Goal: Find specific page/section: Find specific page/section

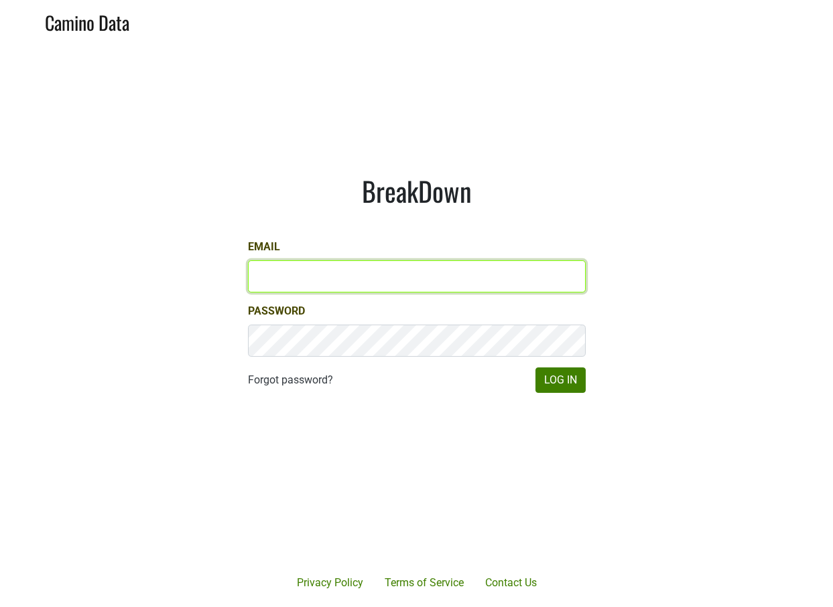
type input "paul.trione@lithology.wine"
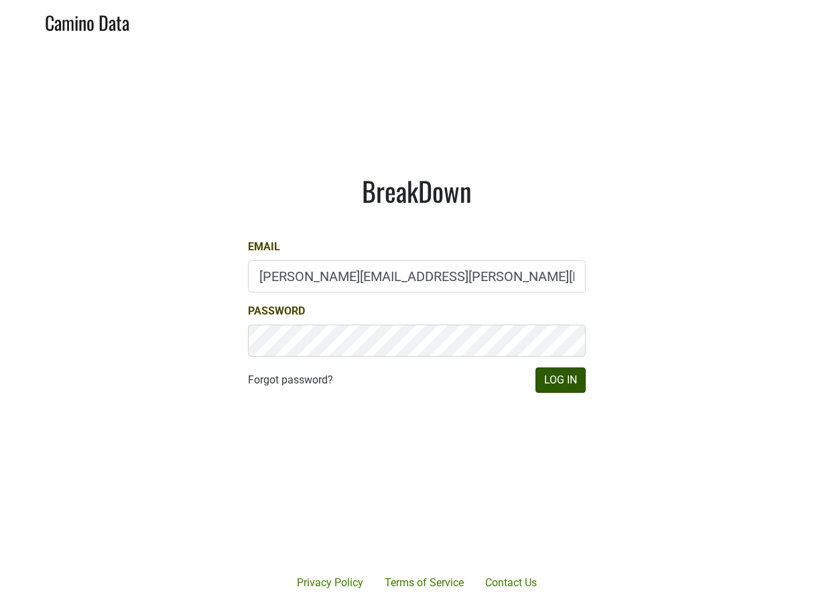
click at [562, 380] on button "Log In" at bounding box center [560, 380] width 50 height 25
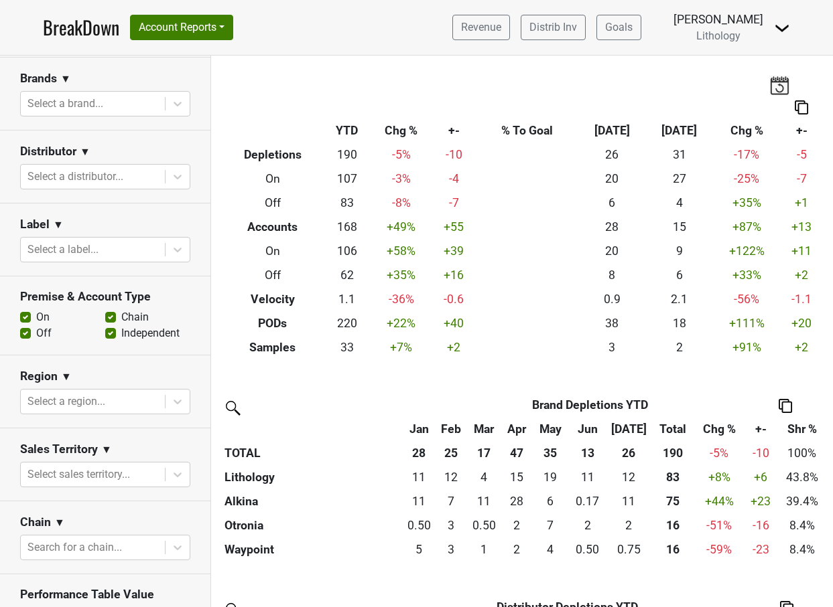
scroll to position [184, 0]
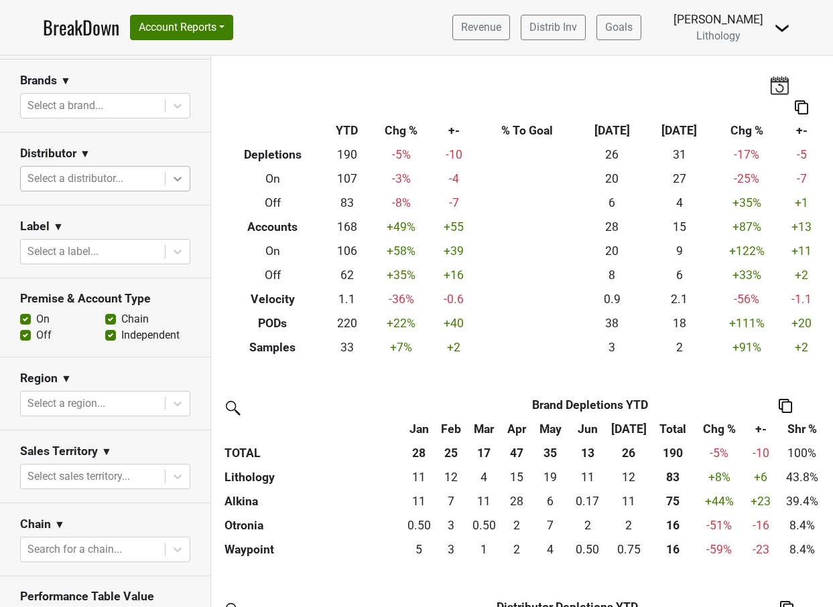
click at [177, 179] on icon at bounding box center [177, 179] width 8 height 5
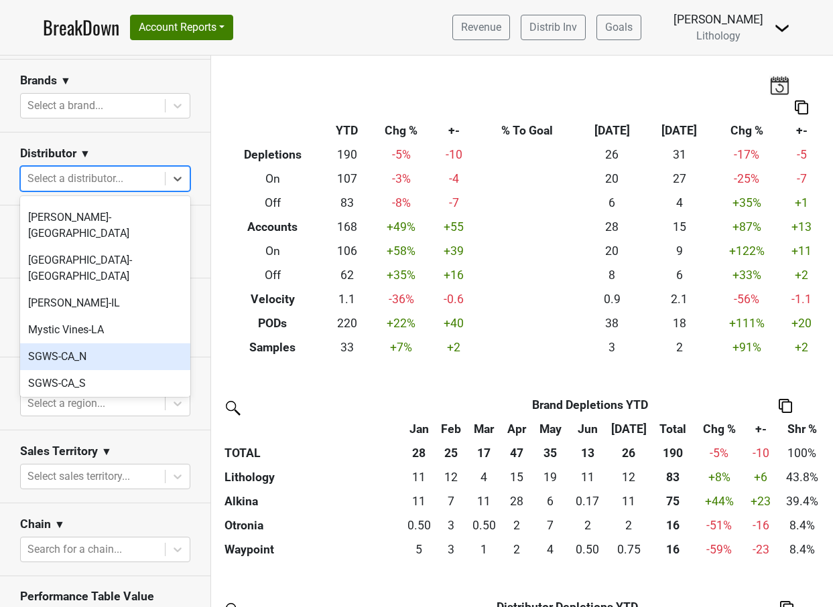
scroll to position [65, 0]
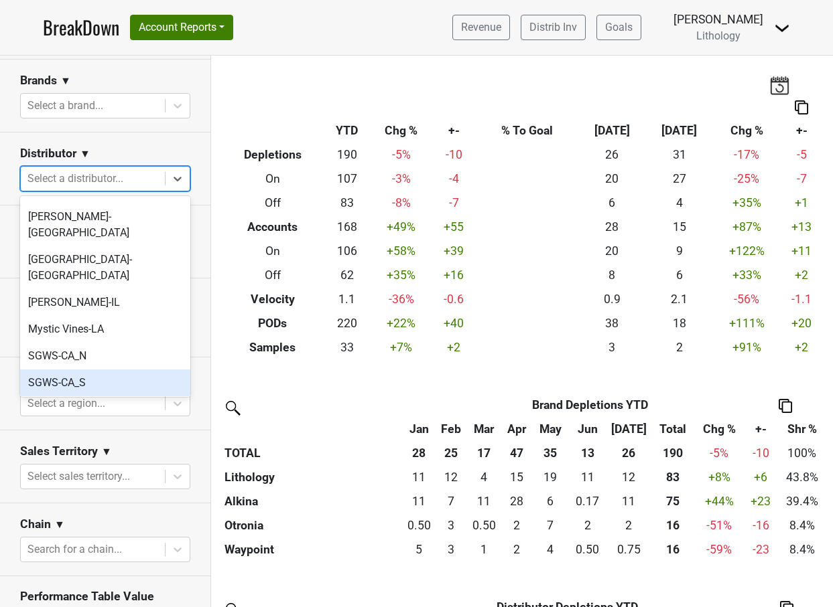
click at [84, 370] on div "SGWS-CA_S" at bounding box center [105, 383] width 170 height 27
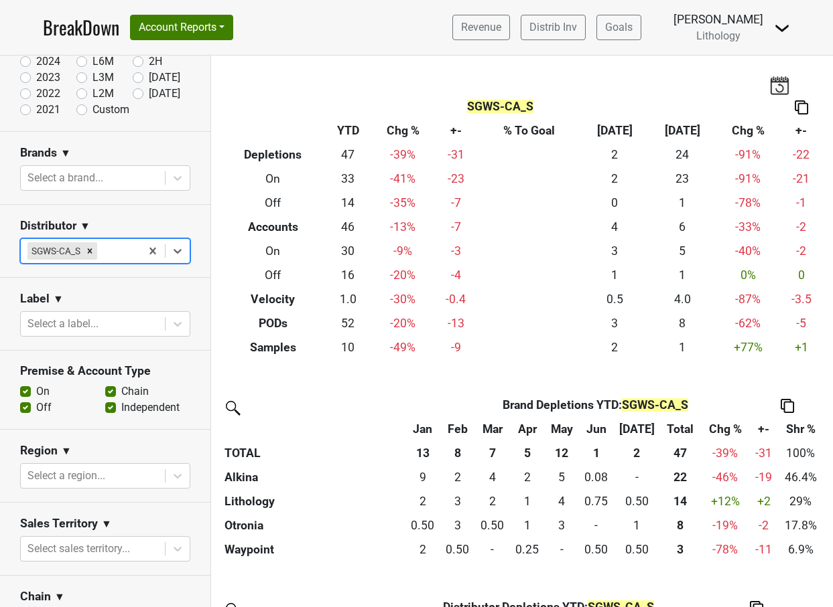
scroll to position [110, 0]
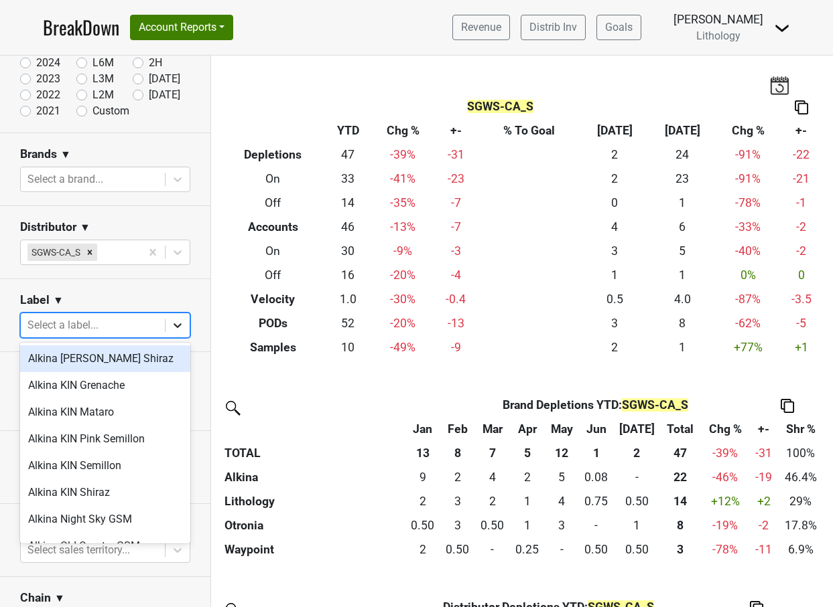
click at [179, 327] on icon at bounding box center [177, 325] width 13 height 13
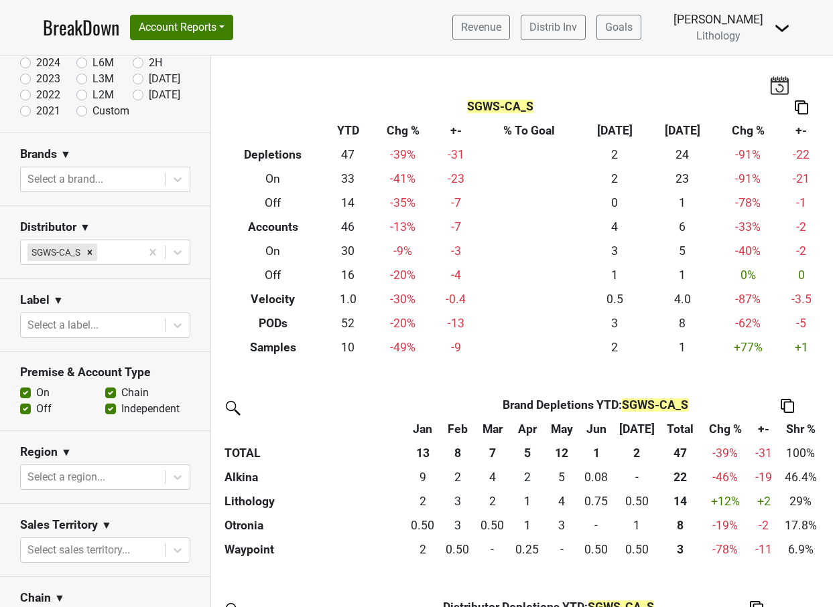
click at [194, 222] on section "Distributor ▼ SGWS-CA_S" at bounding box center [105, 242] width 210 height 73
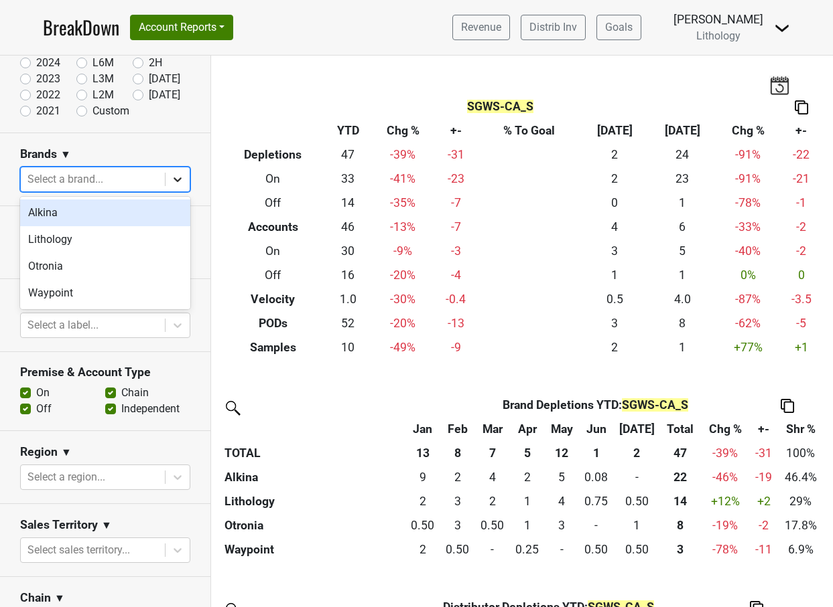
click at [178, 178] on icon at bounding box center [177, 179] width 13 height 13
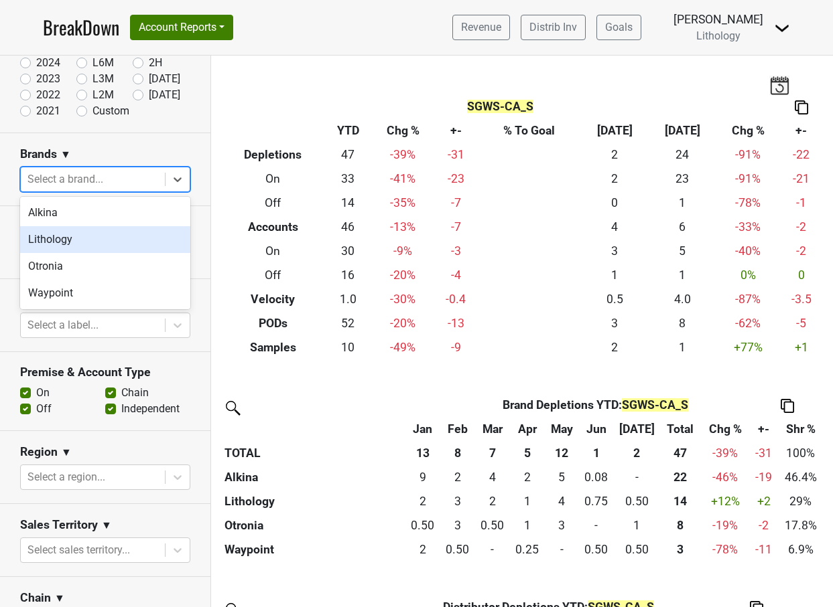
click at [135, 233] on div "Lithology" at bounding box center [105, 239] width 170 height 27
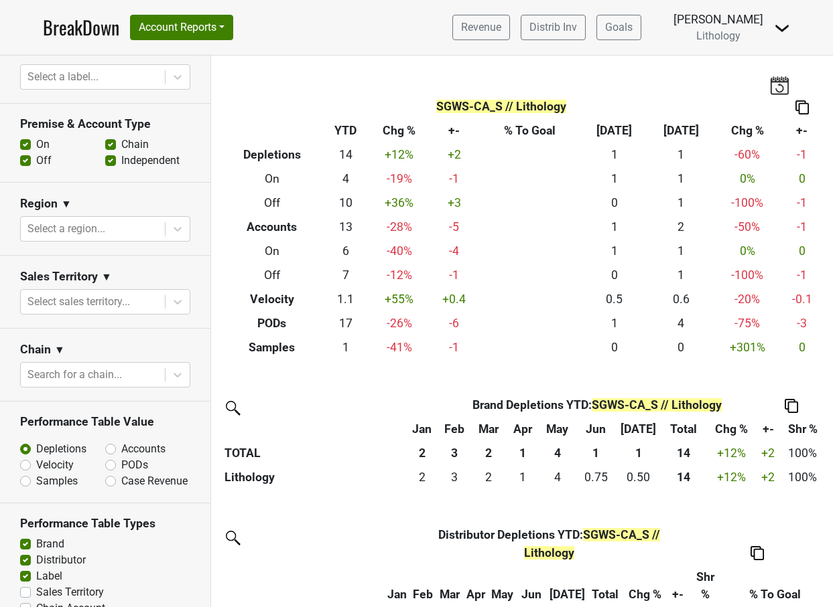
scroll to position [360, 0]
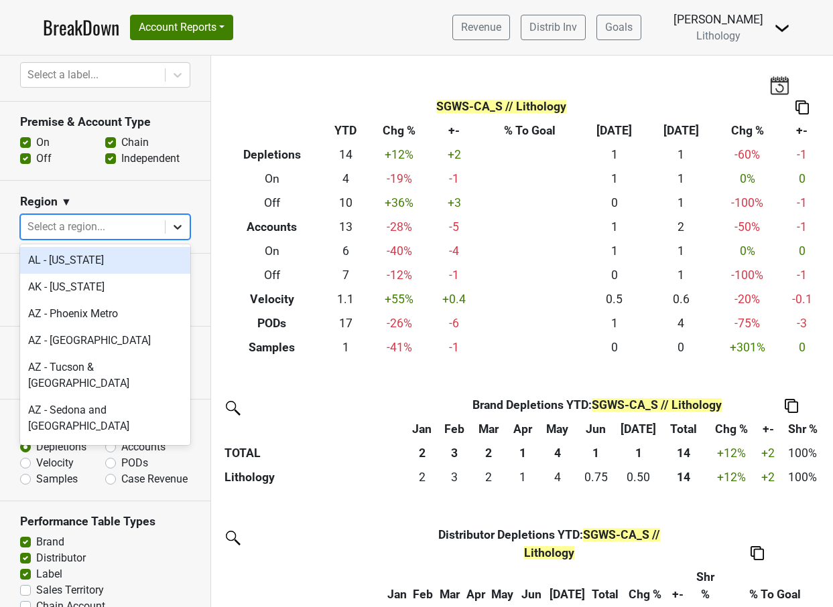
click at [176, 225] on icon at bounding box center [177, 226] width 13 height 13
click at [200, 225] on section "Region ▼ option AL - Alabama focused, 1 of 135. 135 results available. Use Up a…" at bounding box center [105, 217] width 210 height 73
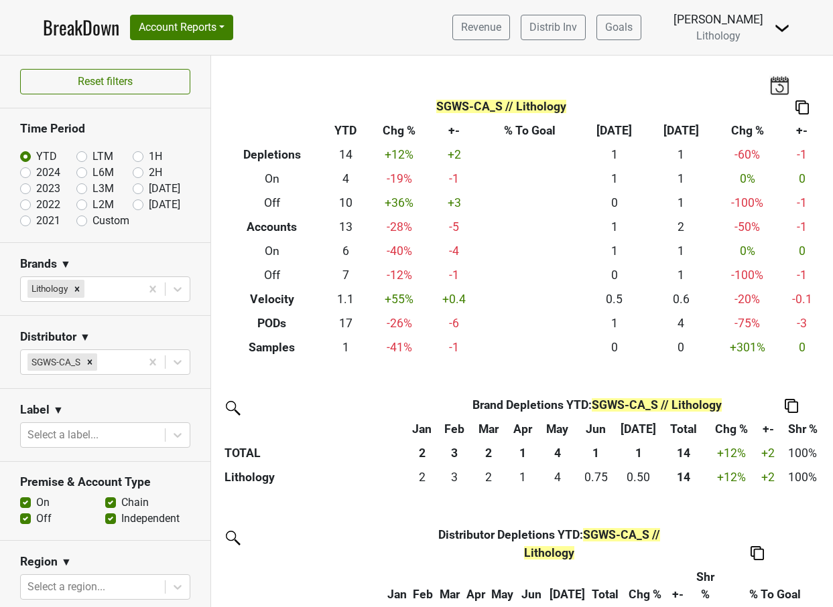
scroll to position [0, 0]
click at [178, 27] on button "Account Reports" at bounding box center [181, 27] width 103 height 25
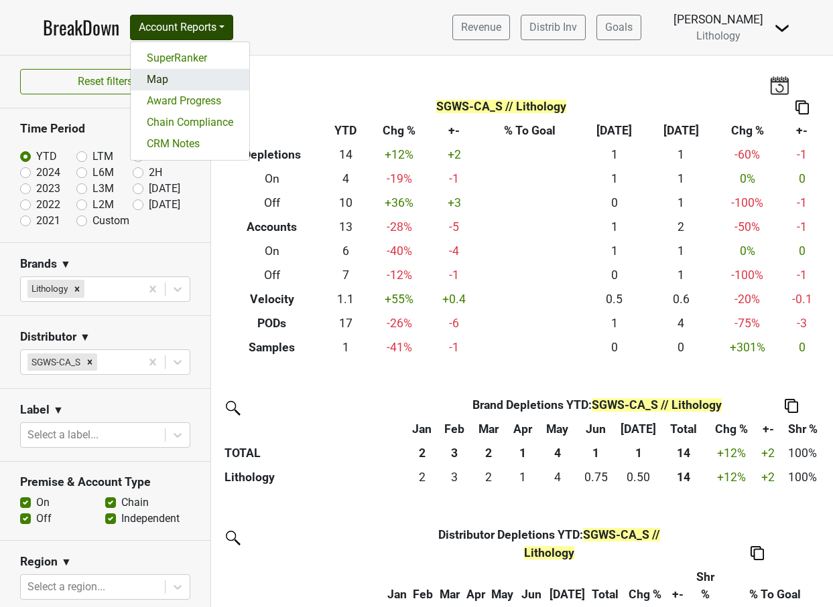
click at [165, 79] on link "Map" at bounding box center [190, 79] width 119 height 21
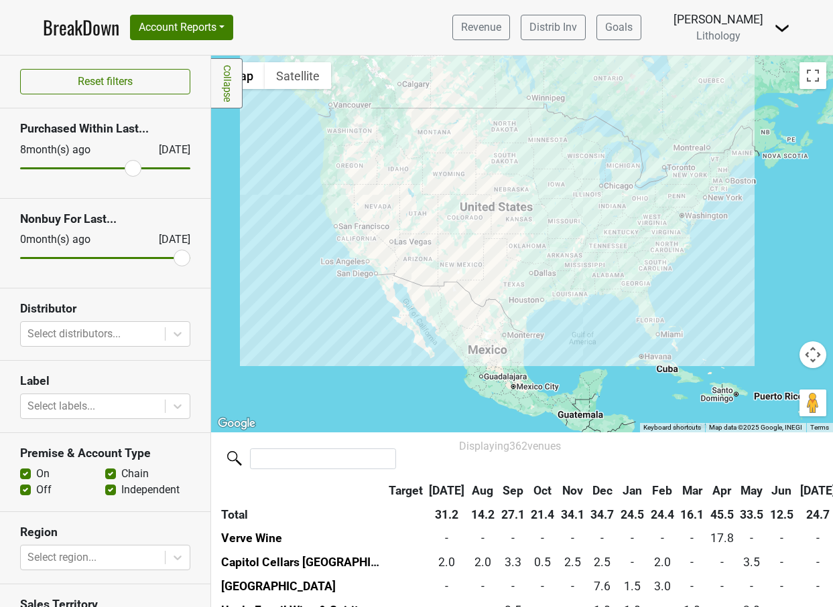
drag, startPoint x: 27, startPoint y: 168, endPoint x: 132, endPoint y: 169, distance: 104.5
type input "8"
click at [132, 169] on input "range" at bounding box center [105, 168] width 170 height 2
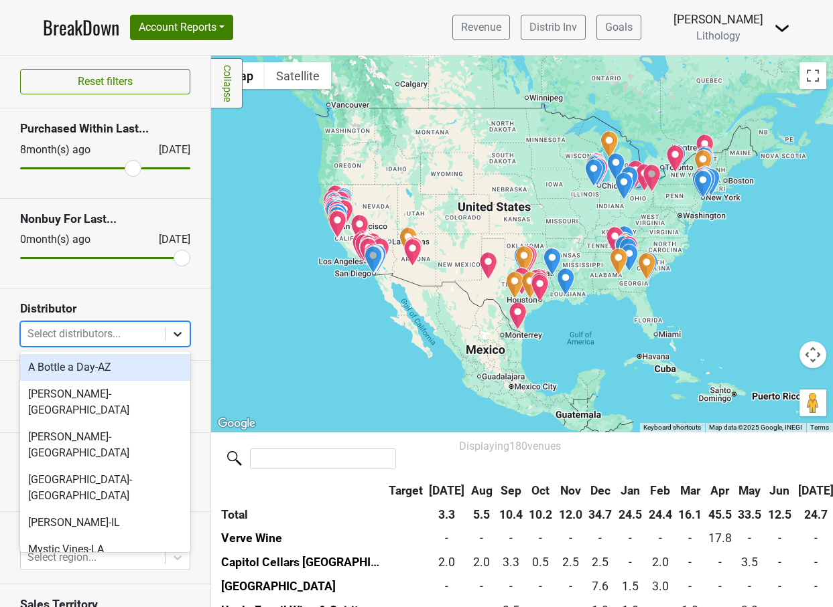
click at [178, 334] on icon at bounding box center [177, 334] width 13 height 13
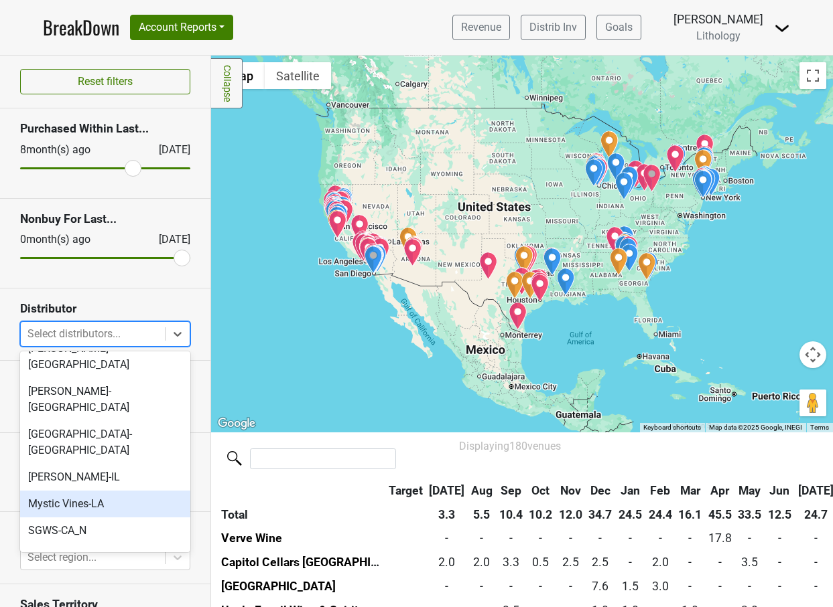
scroll to position [51, 0]
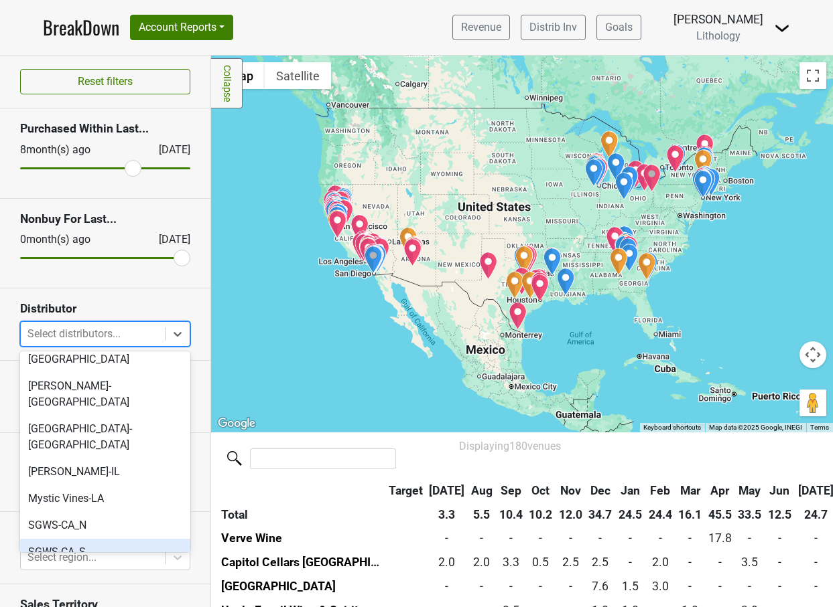
click at [137, 539] on div "SGWS-CA_S" at bounding box center [105, 552] width 170 height 27
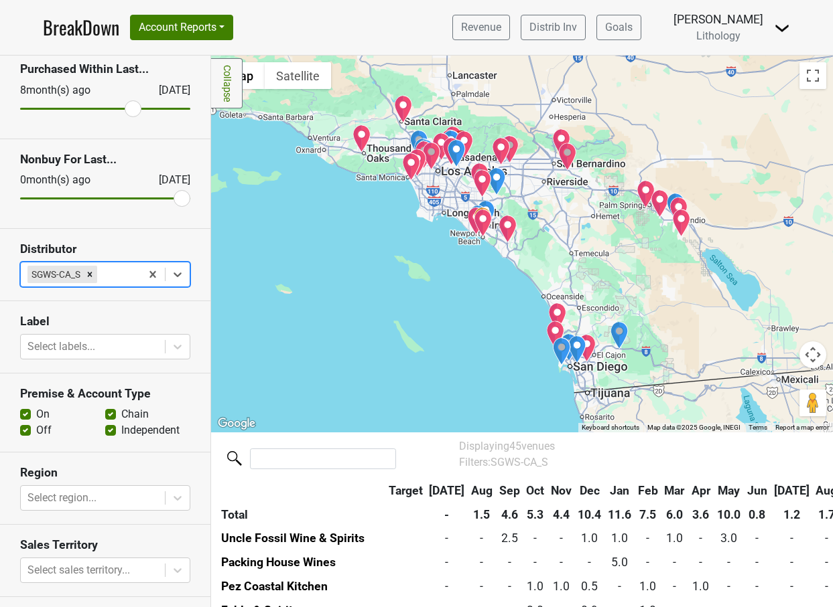
scroll to position [68, 0]
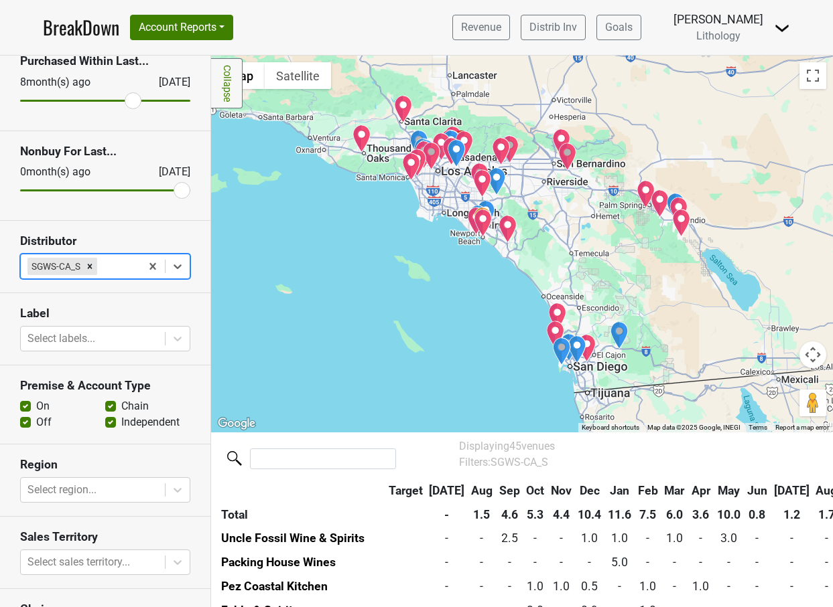
click at [36, 423] on label "Off" at bounding box center [43, 423] width 15 height 16
click at [29, 423] on input "Off" at bounding box center [25, 421] width 11 height 13
checkbox input "false"
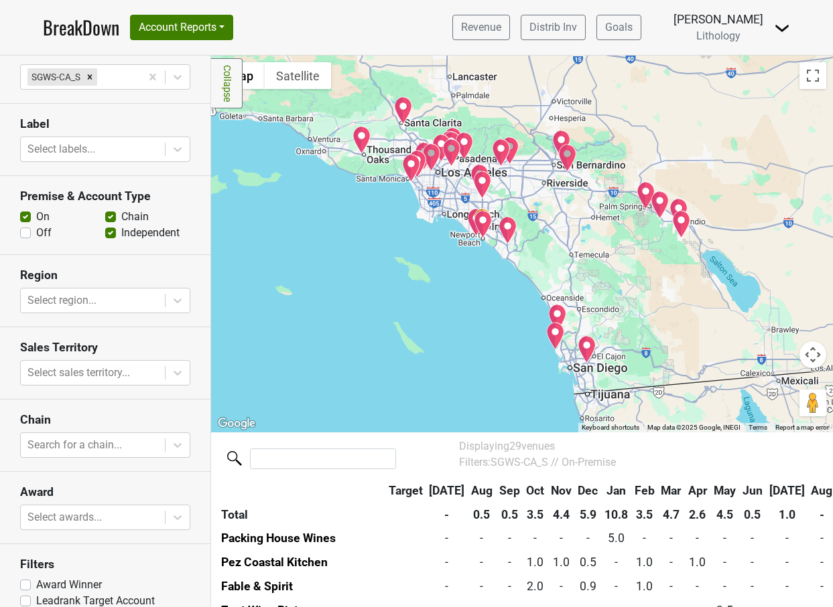
scroll to position [258, 0]
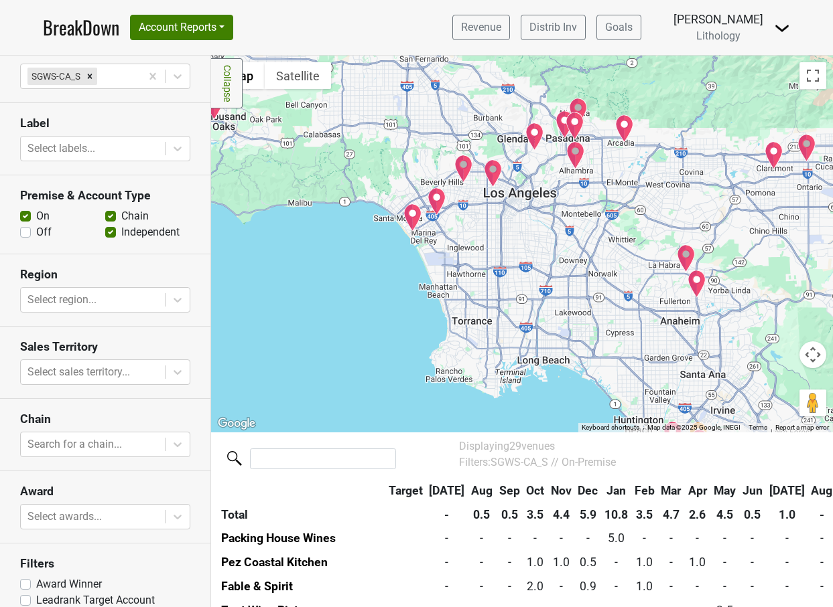
drag, startPoint x: 370, startPoint y: 269, endPoint x: 528, endPoint y: 512, distance: 290.0
click at [528, 512] on div "Filters Collapse ← Move left → Move right ↑ Move up ↓ Move down + Zoom in - Zoo…" at bounding box center [522, 332] width 622 height 552
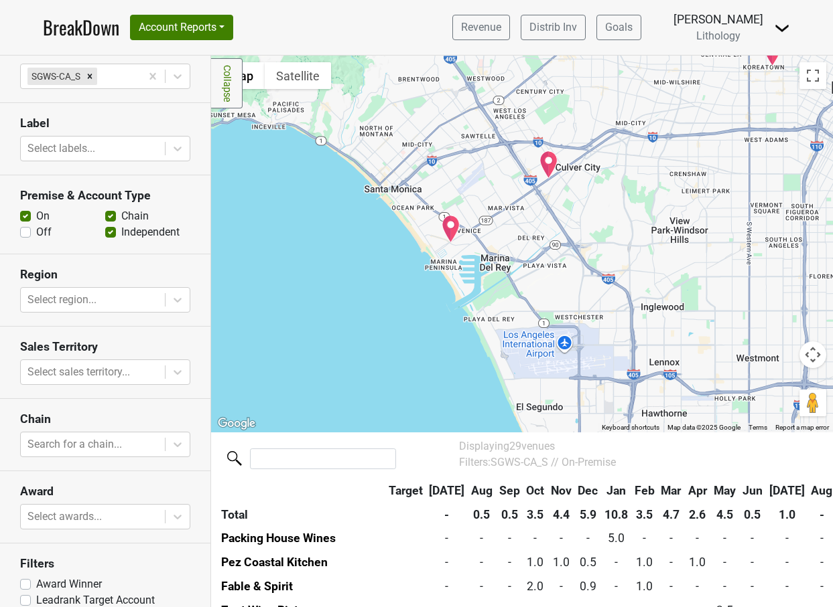
drag, startPoint x: 415, startPoint y: 169, endPoint x: 484, endPoint y: 502, distance: 339.9
click at [484, 502] on div "Filters Collapse ← Move left → Move right ↑ Move up ↓ Move down + Zoom in - Zoo…" at bounding box center [522, 332] width 622 height 552
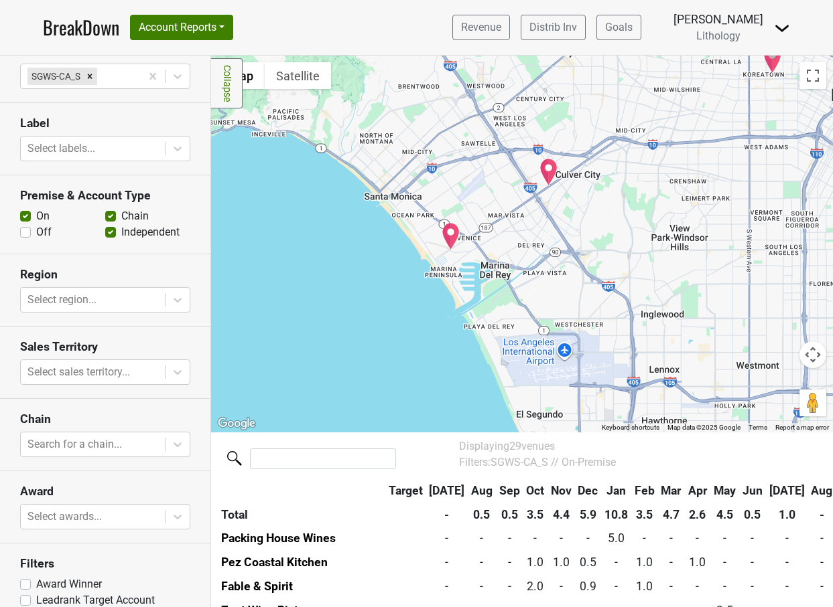
click at [449, 234] on img "Paloma Venice" at bounding box center [450, 236] width 19 height 28
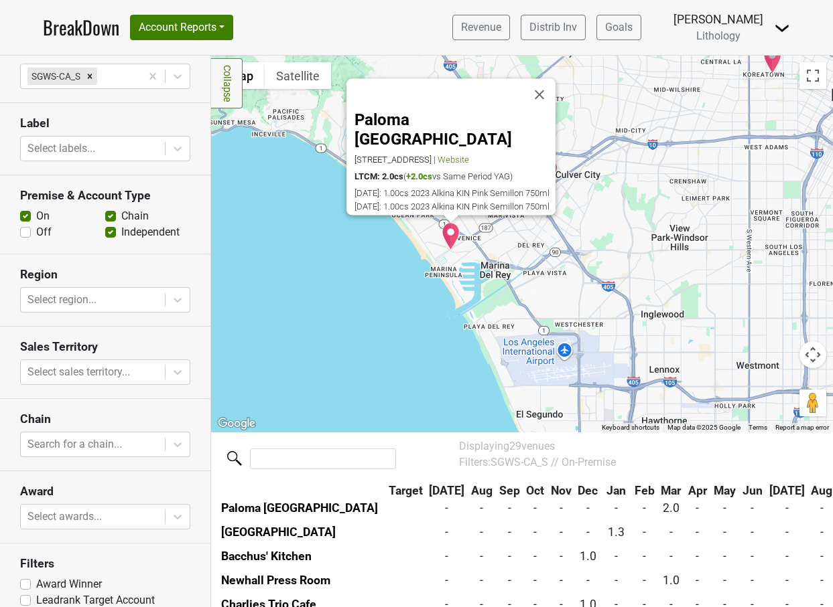
scroll to position [266, 0]
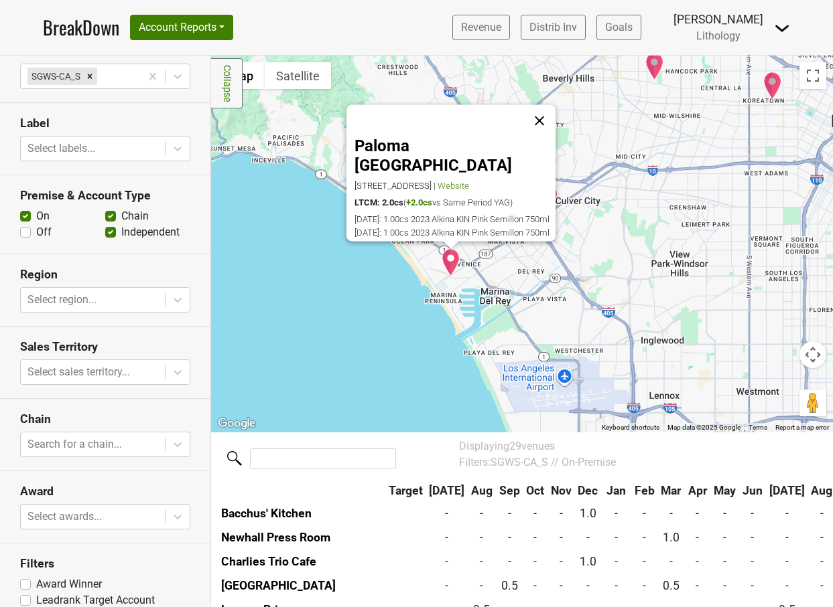
click at [547, 113] on button "Close" at bounding box center [539, 120] width 32 height 32
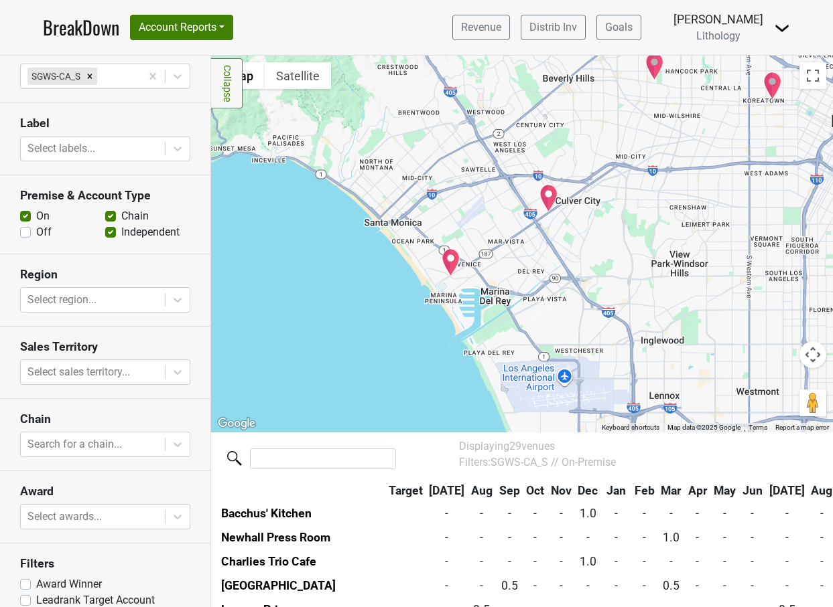
click at [546, 193] on img "Oldfields Liquor Room" at bounding box center [548, 198] width 19 height 28
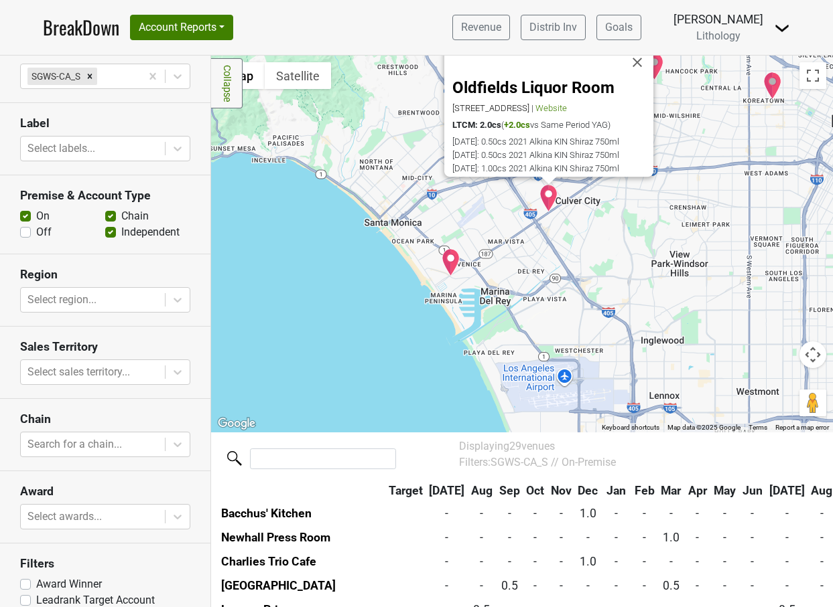
scroll to position [242, 0]
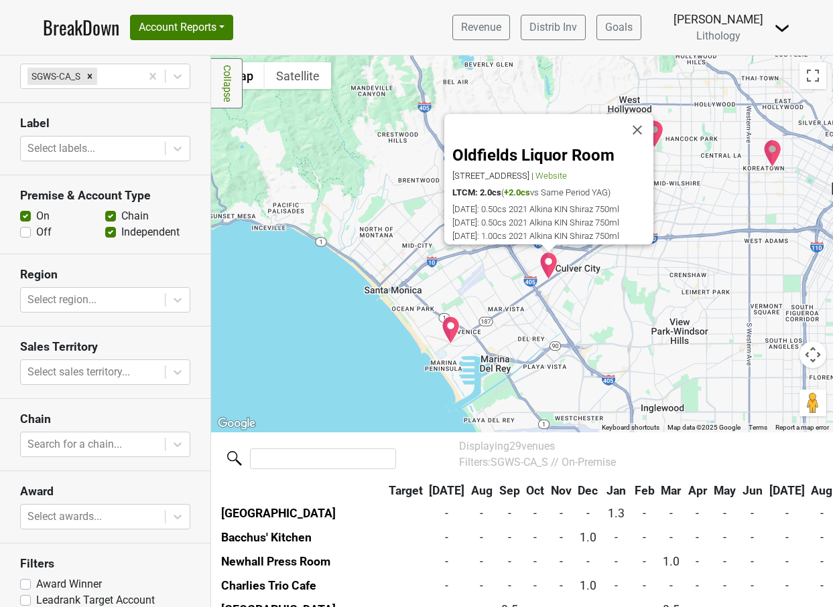
click at [668, 297] on div "Oldfields Liquor Room [STREET_ADDRESS] | Website LTCM: 2.0cs ( +2.0cs vs Same P…" at bounding box center [522, 244] width 622 height 376
click at [644, 114] on button "Close" at bounding box center [637, 130] width 32 height 32
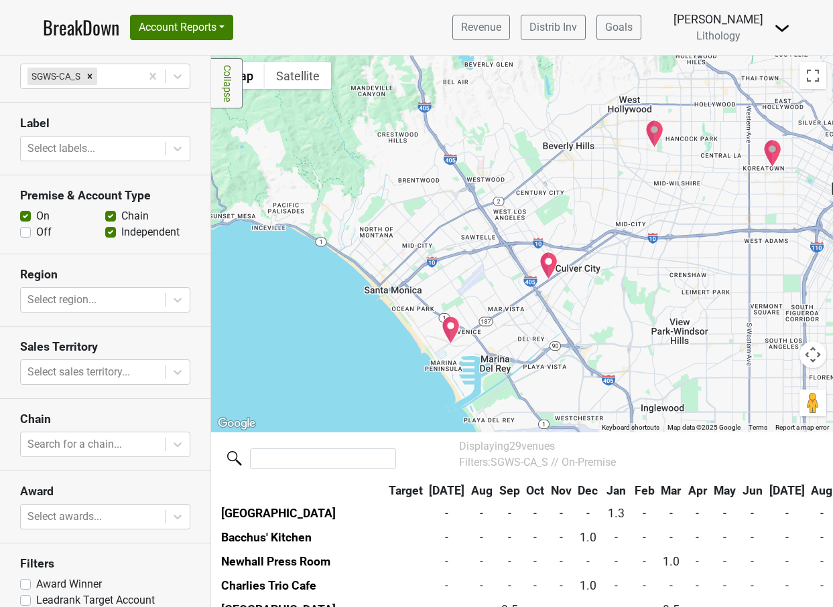
click at [657, 129] on img "Alma" at bounding box center [654, 134] width 19 height 28
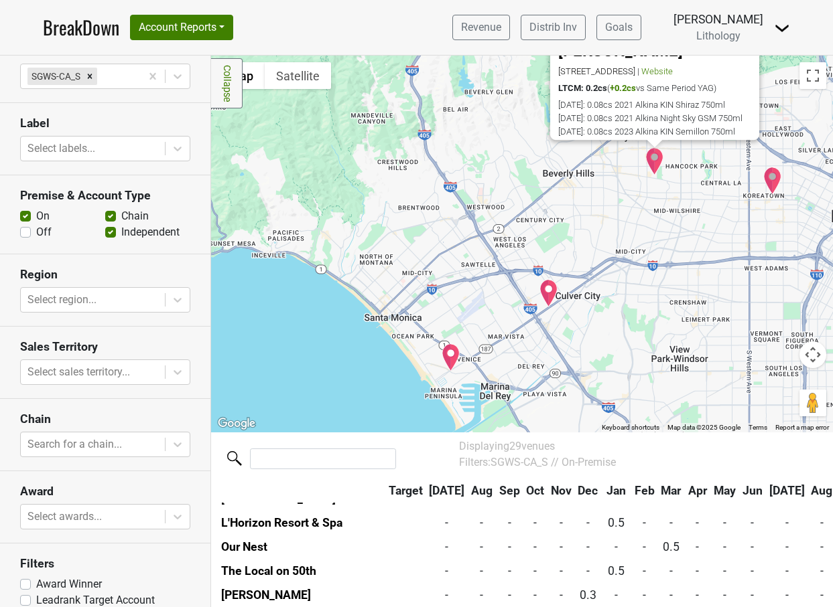
scroll to position [614, 0]
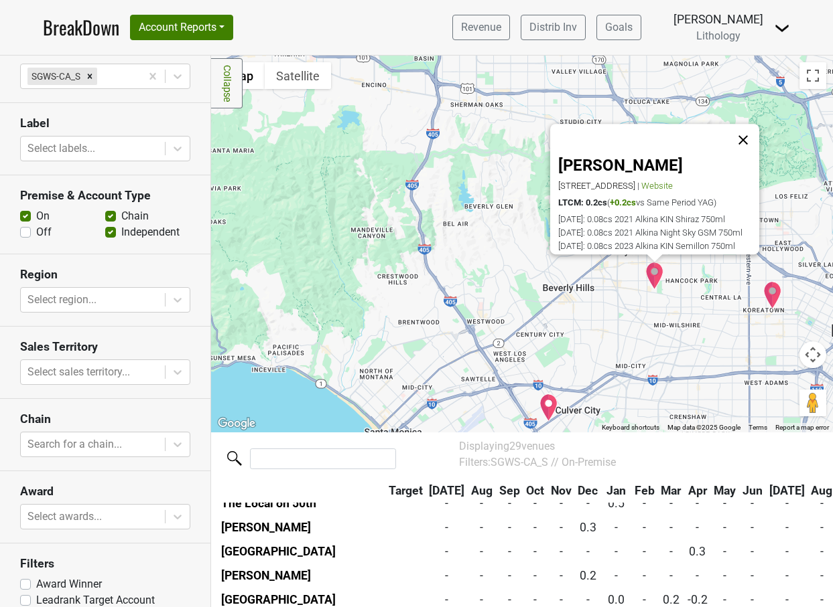
click at [746, 124] on button "Close" at bounding box center [743, 140] width 32 height 32
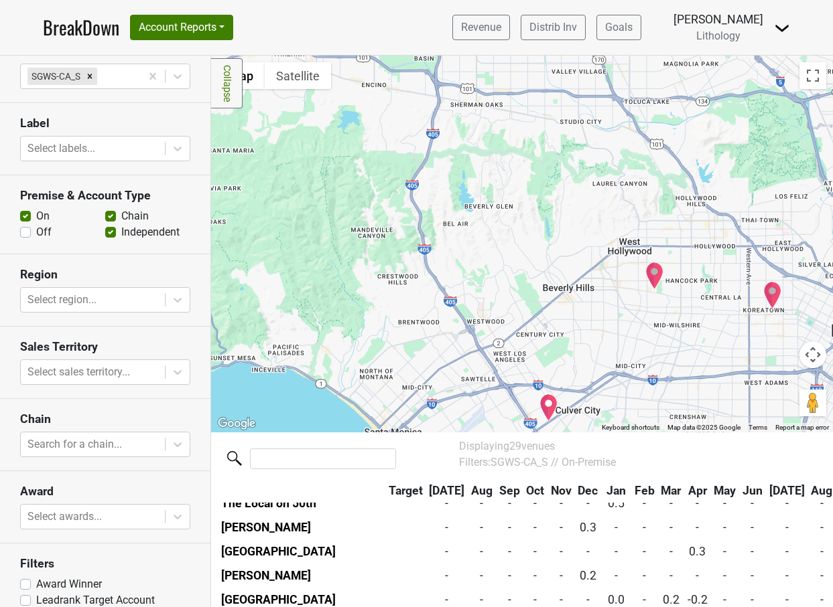
click at [772, 295] on img "TOKKI" at bounding box center [772, 295] width 19 height 28
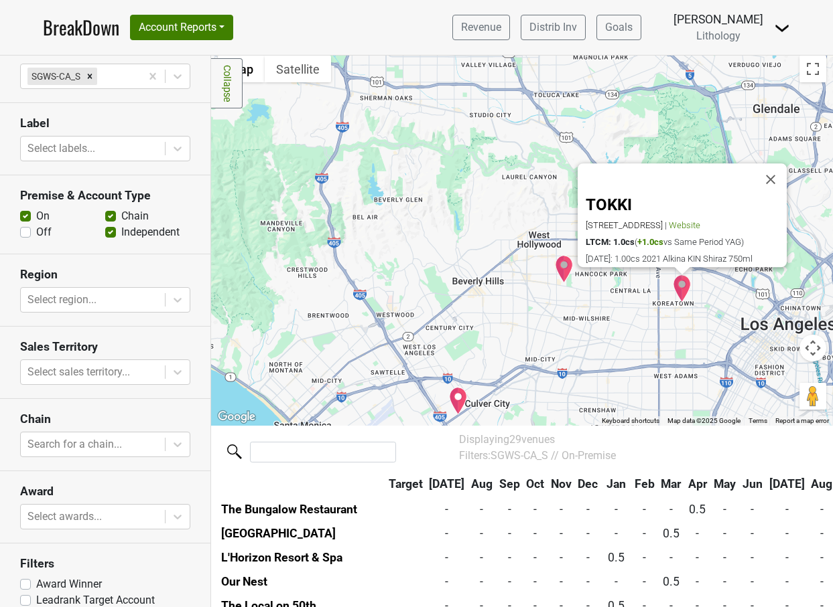
scroll to position [7, 0]
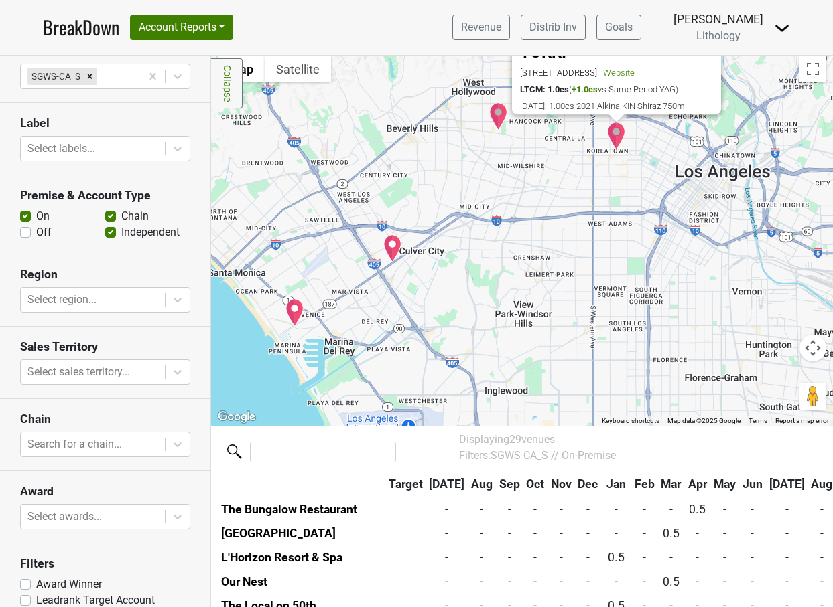
drag, startPoint x: 503, startPoint y: 289, endPoint x: 438, endPoint y: 134, distance: 167.8
click at [438, 134] on div "TOKKI [STREET_ADDRESS] | Website LTCM: 1.0cs ( +1.0cs vs Same Period YAG) [DATE…" at bounding box center [522, 237] width 622 height 376
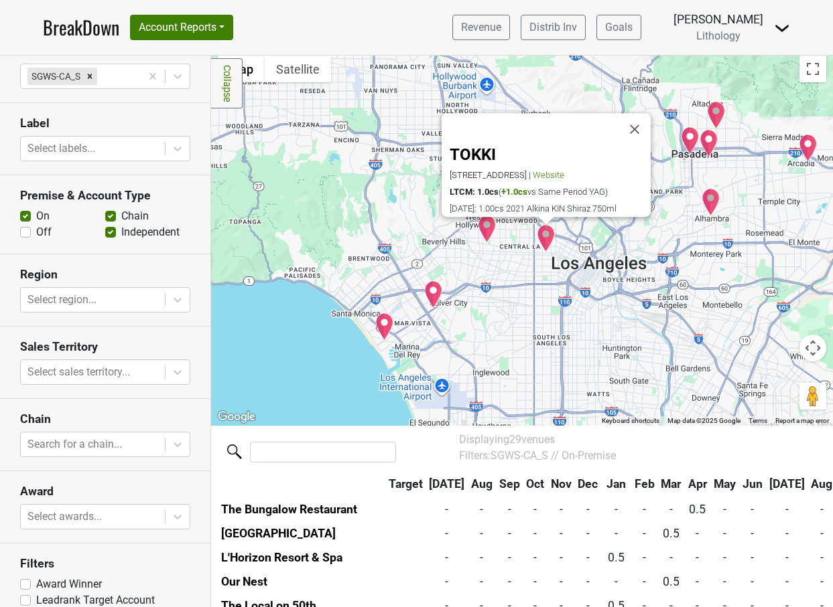
drag, startPoint x: 463, startPoint y: 180, endPoint x: 482, endPoint y: 295, distance: 116.6
click at [482, 295] on div "TOKKI [STREET_ADDRESS] | Website LTCM: 1.0cs ( +1.0cs vs Same Period YAG) [DATE…" at bounding box center [522, 237] width 622 height 376
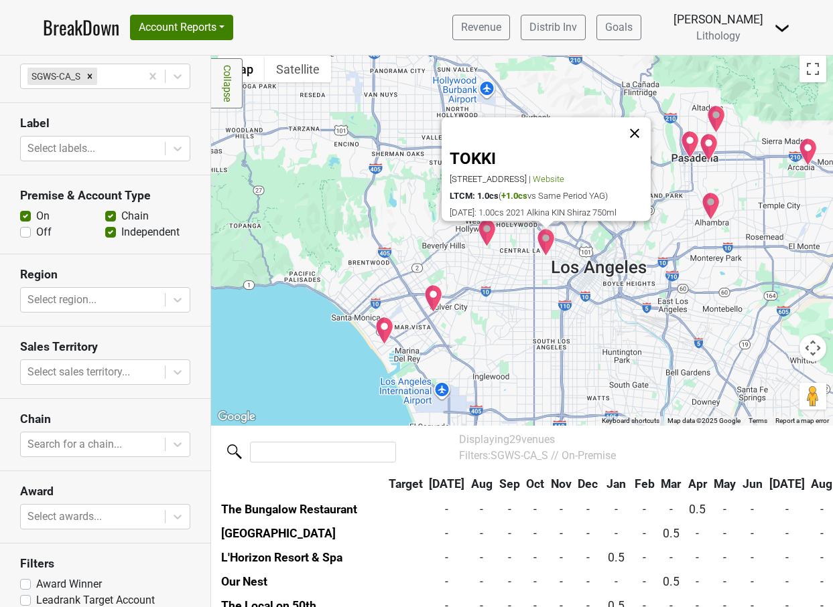
click at [641, 117] on button "Close" at bounding box center [634, 133] width 32 height 32
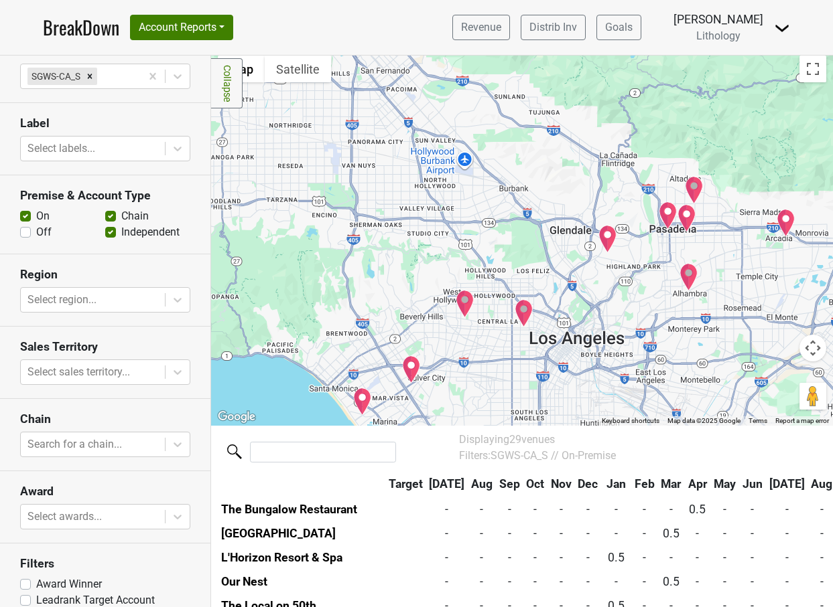
drag, startPoint x: 515, startPoint y: 168, endPoint x: 493, endPoint y: 234, distance: 69.9
click at [493, 234] on div at bounding box center [522, 237] width 622 height 376
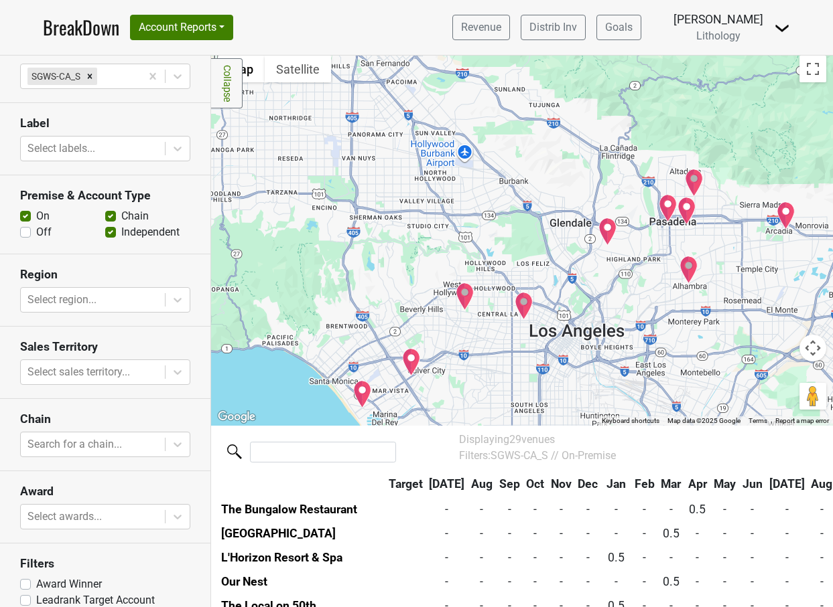
click at [607, 226] on img "Occidental College" at bounding box center [607, 232] width 19 height 28
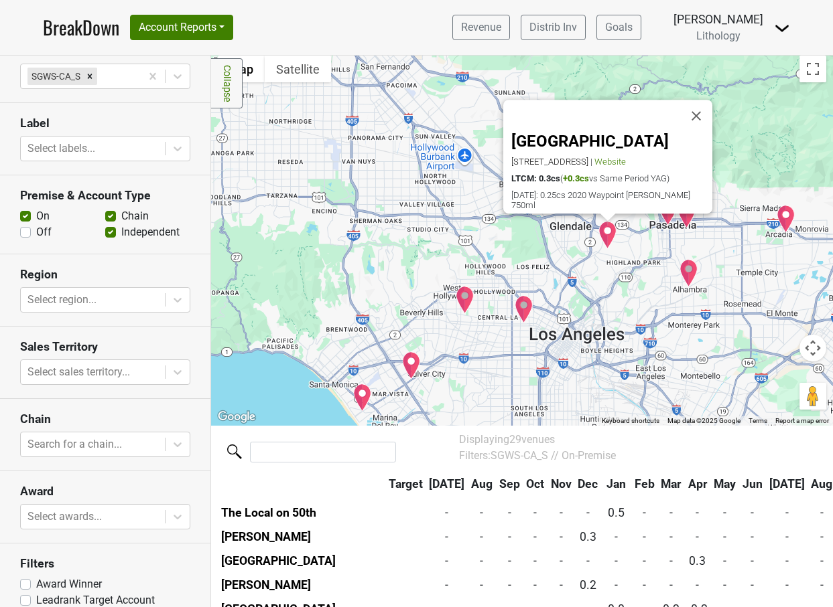
scroll to position [614, 0]
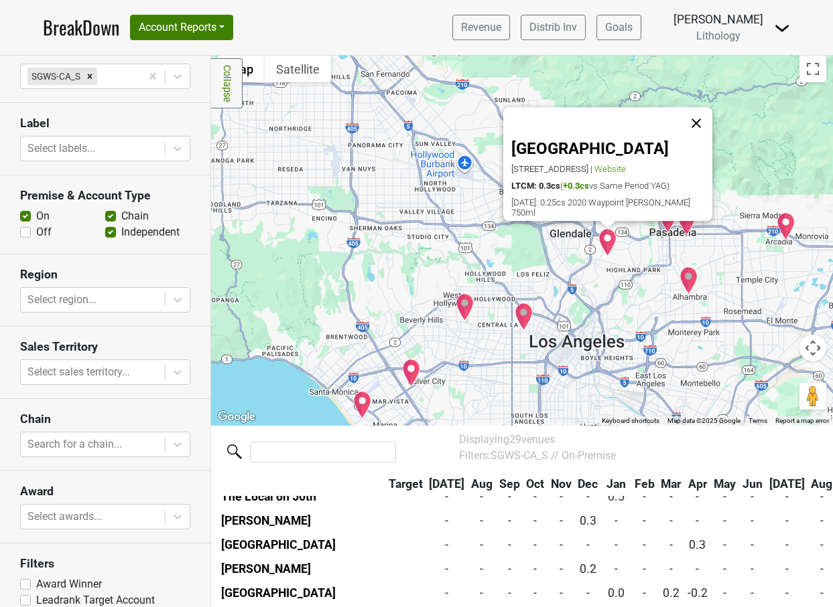
click at [703, 107] on button "Close" at bounding box center [696, 123] width 32 height 32
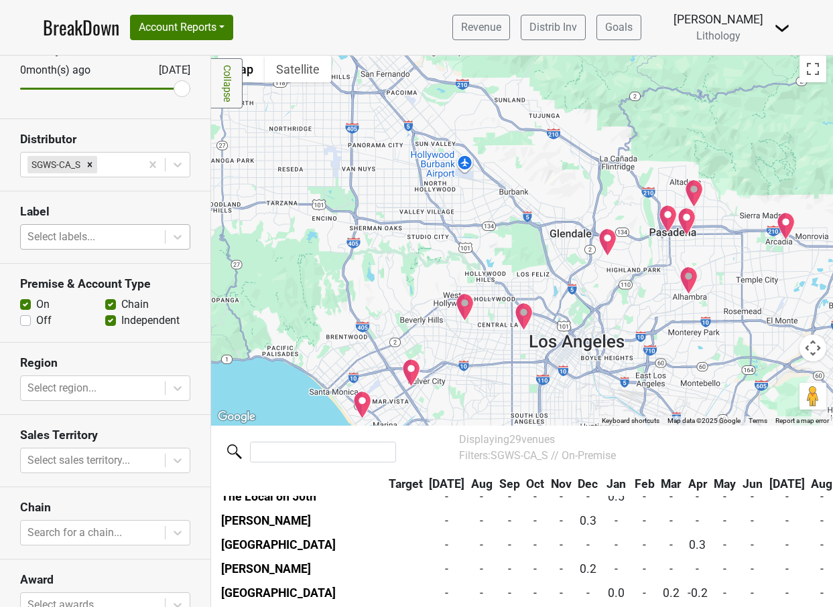
scroll to position [170, 0]
